Goal: Information Seeking & Learning: Understand process/instructions

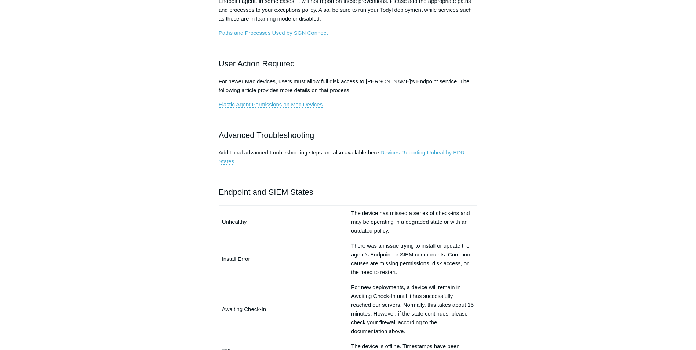
scroll to position [440, 0]
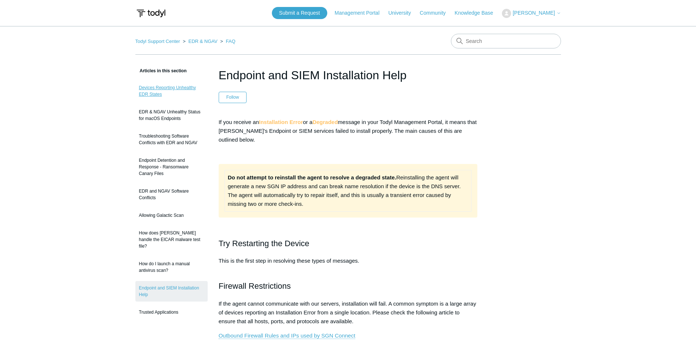
click at [163, 85] on link "Devices Reporting Unhealthy EDR States" at bounding box center [171, 91] width 72 height 21
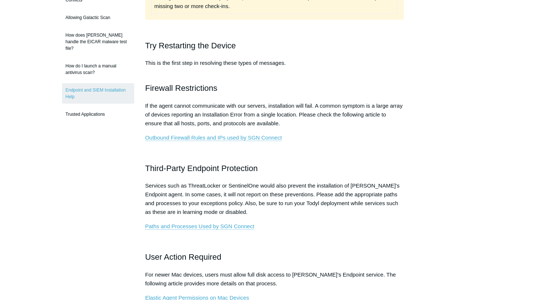
scroll to position [220, 0]
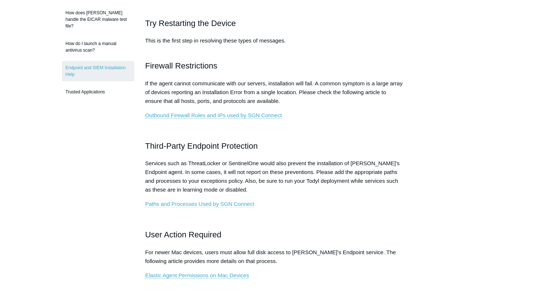
click at [191, 203] on link "Paths and Processes Used by SGN Connect" at bounding box center [199, 204] width 109 height 7
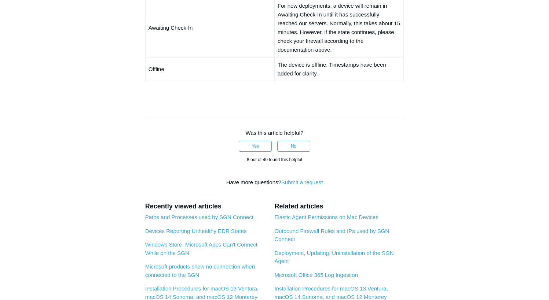
scroll to position [697, 0]
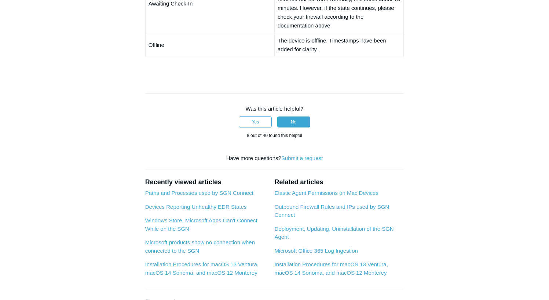
click at [293, 121] on button "No" at bounding box center [293, 122] width 33 height 11
click at [182, 207] on link "Devices Reporting Unhealthy EDR States" at bounding box center [196, 207] width 102 height 6
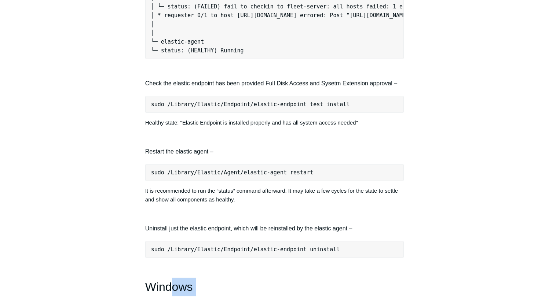
scroll to position [859, 0]
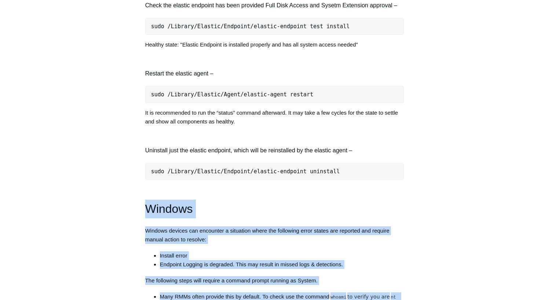
drag, startPoint x: 181, startPoint y: 199, endPoint x: 148, endPoint y: 214, distance: 36.3
drag, startPoint x: 148, startPoint y: 214, endPoint x: 154, endPoint y: 216, distance: 6.9
copy div "Windows Windows devices can encounter a situation where the following error sta…"
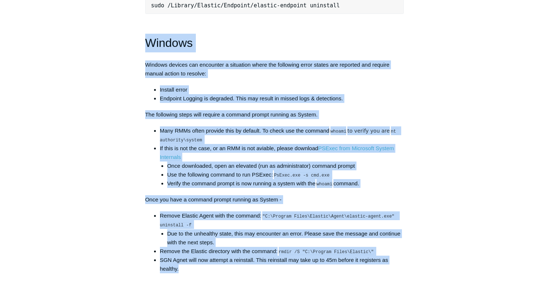
scroll to position [1042, 0]
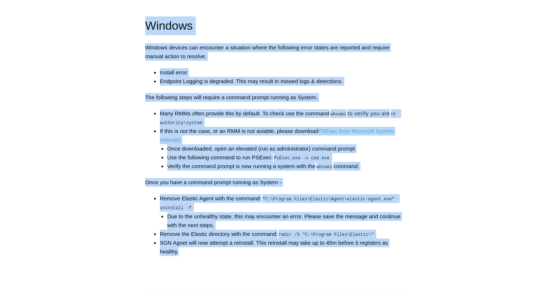
copy div "Windows Windows devices can encounter a situation where the following error sta…"
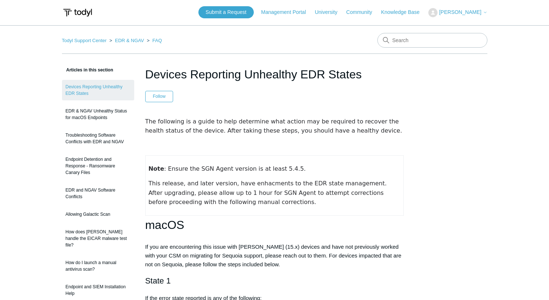
scroll to position [0, 0]
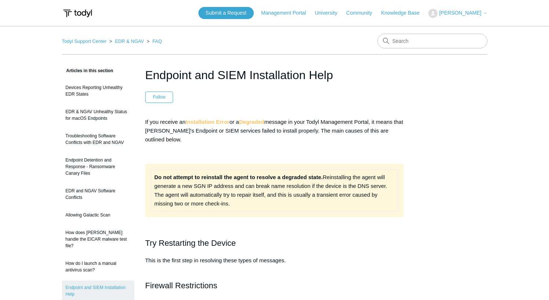
drag, startPoint x: 234, startPoint y: 203, endPoint x: 150, endPoint y: 177, distance: 88.3
click at [150, 177] on div "Do not attempt to reinstall the agent to resolve a degraded state. Reinstalling…" at bounding box center [274, 191] width 259 height 54
copy div "Do not attempt to reinstall the agent to resolve a degraded state. Reinstalling…"
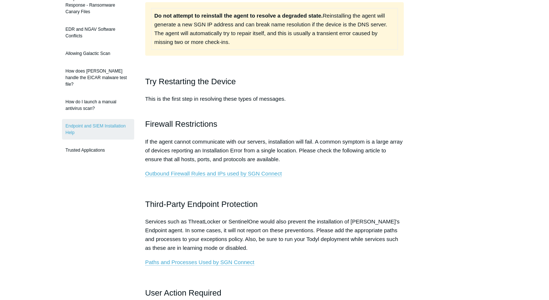
scroll to position [220, 0]
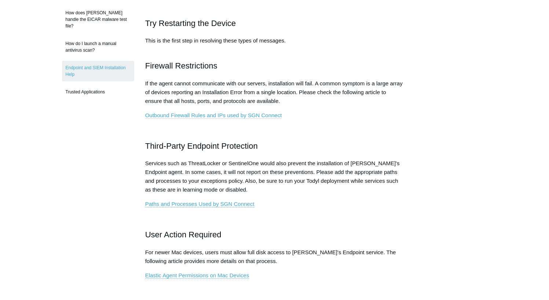
click at [201, 114] on link "Outbound Firewall Rules and IPs used by SGN Connect" at bounding box center [213, 115] width 137 height 7
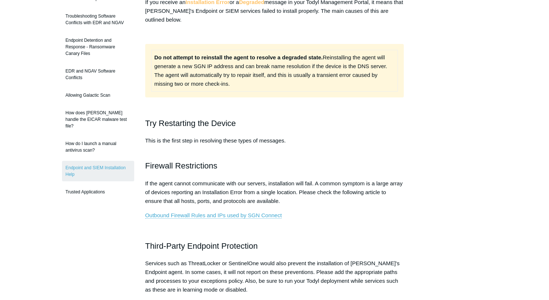
scroll to position [73, 0]
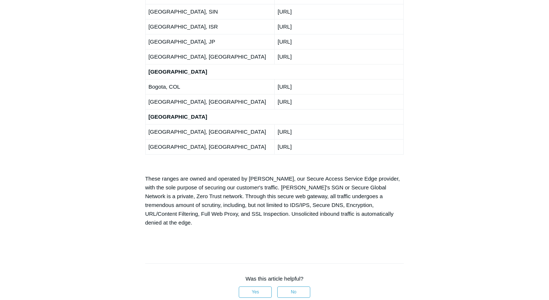
scroll to position [1504, 0]
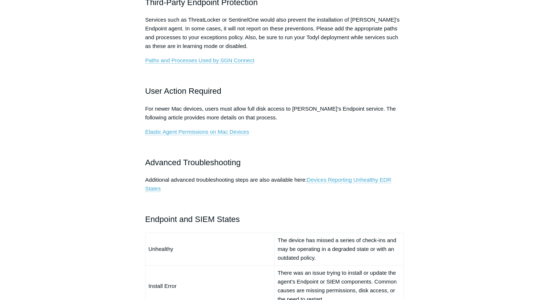
scroll to position [367, 0]
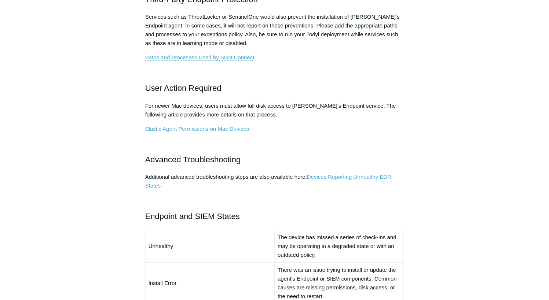
click at [348, 176] on link "Devices Reporting Unhealthy EDR States" at bounding box center [268, 181] width 246 height 15
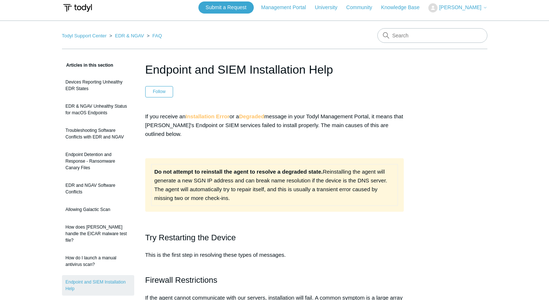
scroll to position [0, 0]
